Goal: Check status: Check status

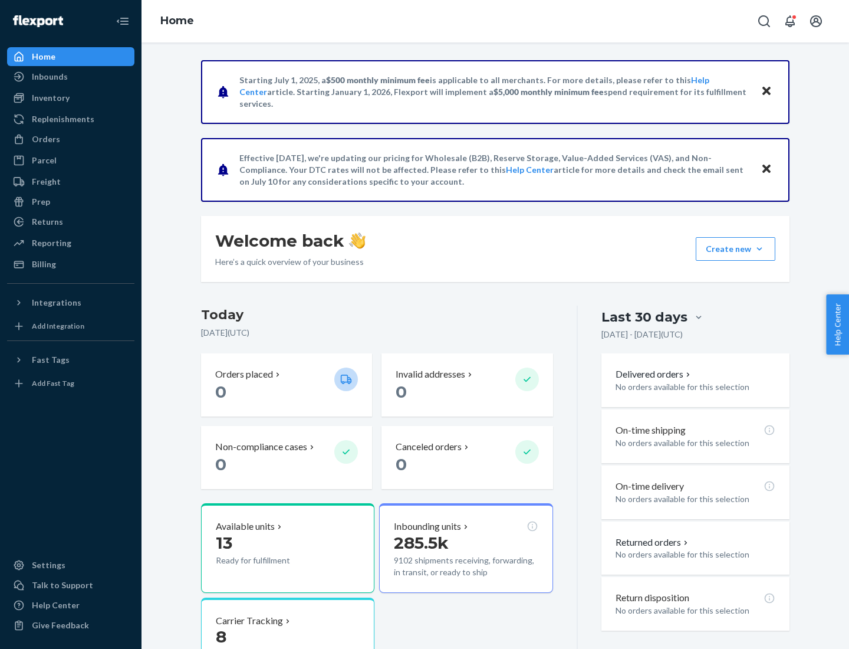
click at [760, 249] on button "Create new Create new inbound Create new order Create new product" at bounding box center [736, 249] width 80 height 24
click at [49, 77] on div "Inbounds" at bounding box center [50, 77] width 36 height 12
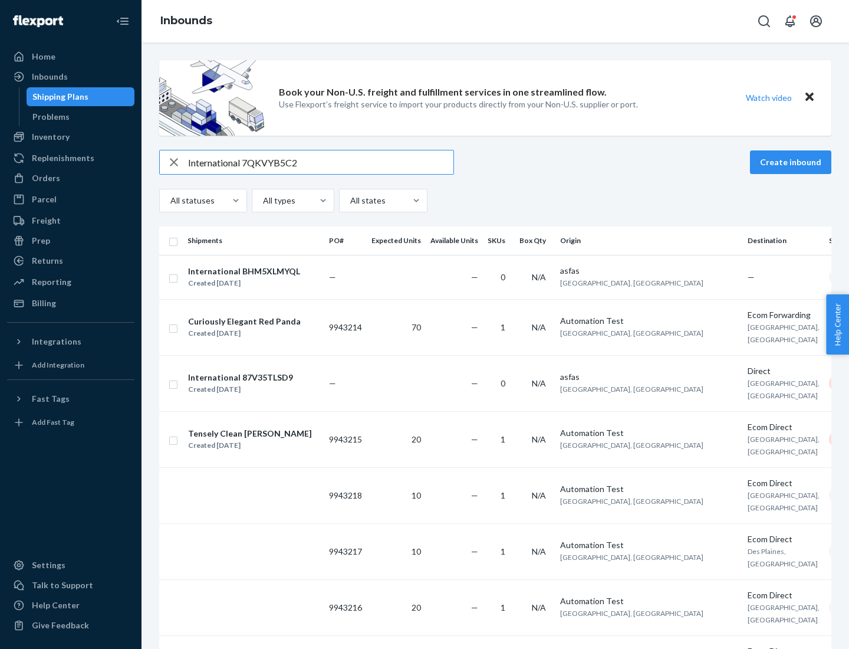
type input "International 7QKVYB5C29"
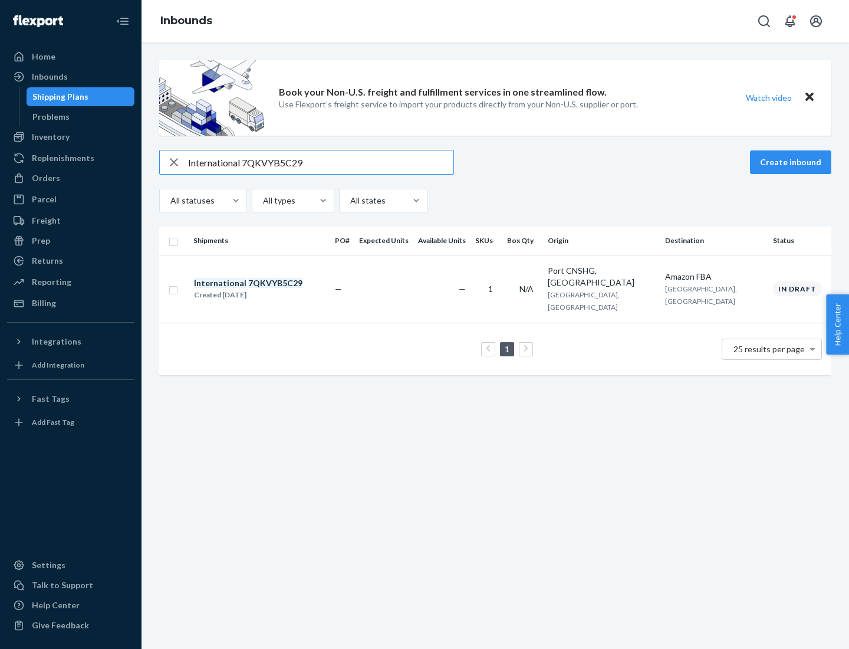
click at [268, 289] on div "Created [DATE]" at bounding box center [248, 295] width 109 height 12
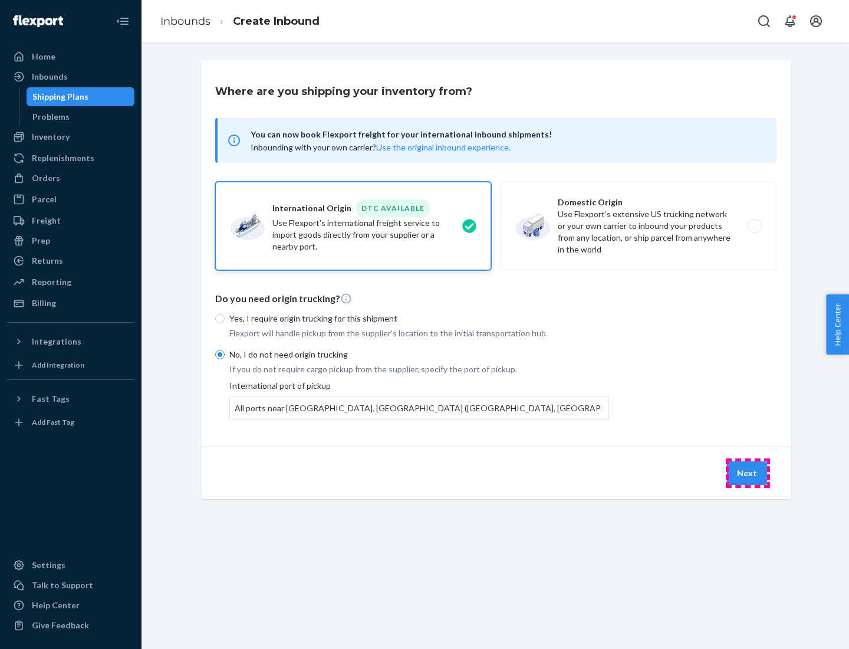
click at [748, 472] on button "Next" at bounding box center [747, 473] width 40 height 24
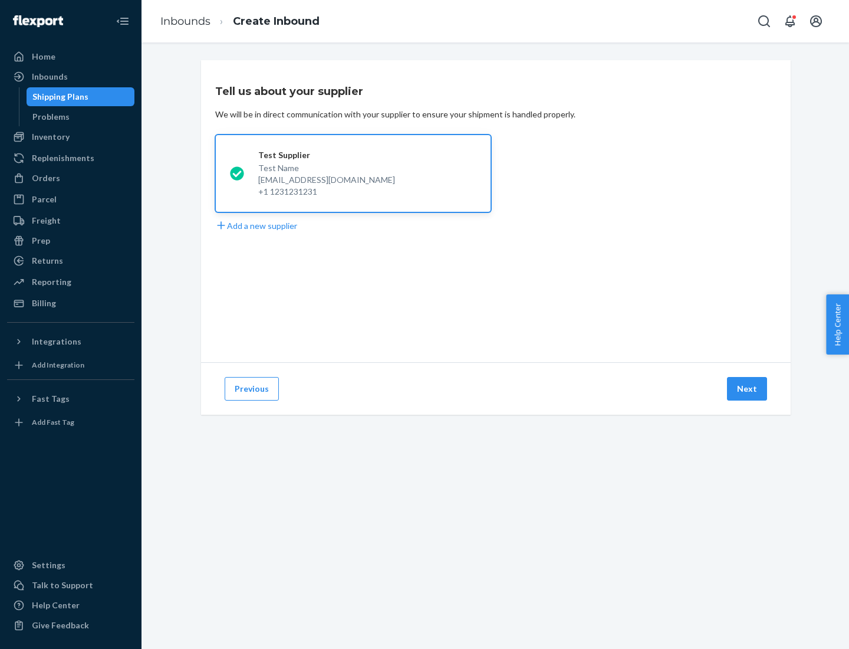
click at [748, 389] on button "Next" at bounding box center [747, 389] width 40 height 24
